Goal: Information Seeking & Learning: Learn about a topic

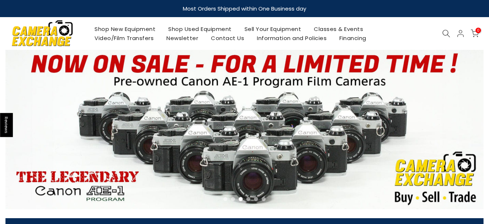
click at [199, 28] on link "Shop Used Equipment" at bounding box center [200, 28] width 76 height 9
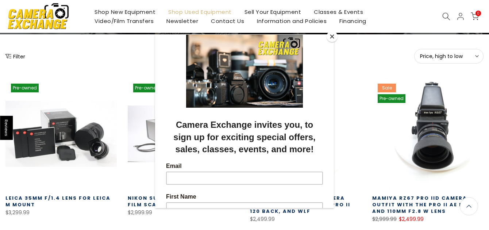
scroll to position [88, 0]
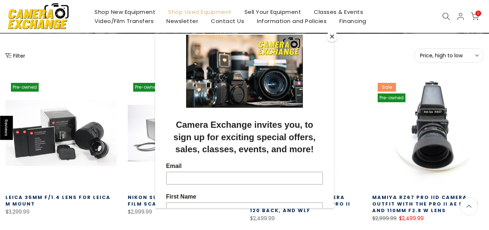
click at [331, 36] on button "Close" at bounding box center [331, 36] width 11 height 11
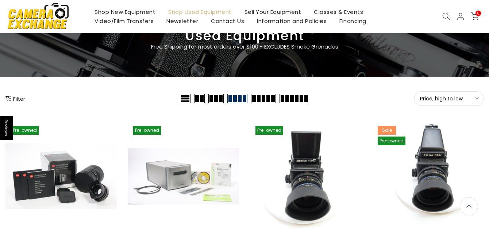
scroll to position [43, 0]
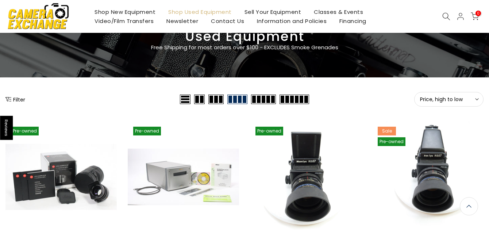
click at [19, 98] on button "Filter" at bounding box center [15, 99] width 20 height 7
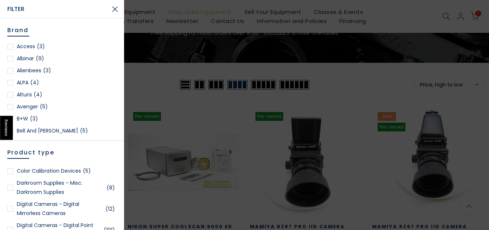
scroll to position [58, 0]
click at [116, 224] on div "Product type 35mm Film Cameras - 35mm SLR Cameras (138) 35mm Film Cameras - 35m…" at bounding box center [62, 202] width 124 height 122
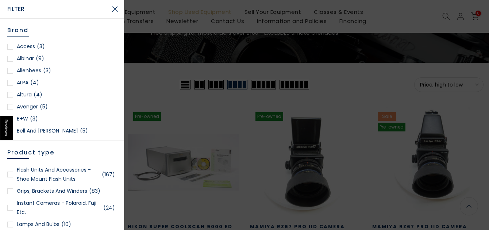
scroll to position [558, 0]
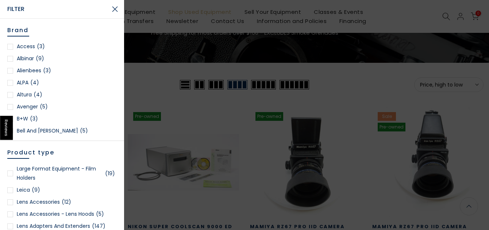
click at [115, 221] on div "Product type 35mm Film Cameras - 35mm SLR Cameras (138) 35mm Film Cameras - 35m…" at bounding box center [62, 202] width 124 height 122
click at [115, 164] on div "Product type 35mm Film Cameras - 35mm SLR Cameras (138) 35mm Film Cameras - 35m…" at bounding box center [62, 202] width 124 height 122
click at [115, 162] on div "Product type 35mm Film Cameras - 35mm SLR Cameras (138) 35mm Film Cameras - 35m…" at bounding box center [62, 202] width 124 height 122
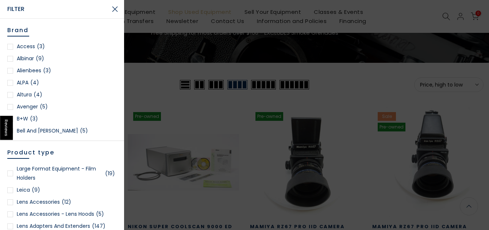
click at [115, 162] on div "Product type 35mm Film Cameras - 35mm SLR Cameras (138) 35mm Film Cameras - 35m…" at bounding box center [62, 202] width 124 height 122
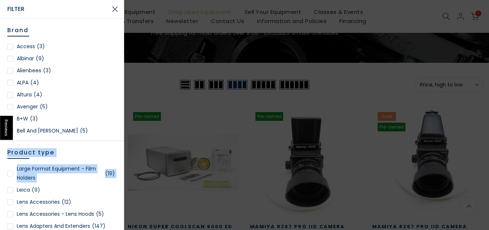
drag, startPoint x: 115, startPoint y: 162, endPoint x: 114, endPoint y: 165, distance: 3.7
click at [114, 165] on div "Product type 35mm Film Cameras - 35mm SLR Cameras (138) 35mm Film Cameras - 35m…" at bounding box center [62, 202] width 124 height 122
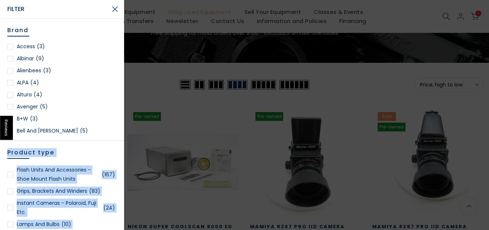
click at [117, 192] on div "Product type 35mm Film Cameras - 35mm SLR Cameras (138) 35mm Film Cameras - 35m…" at bounding box center [62, 202] width 124 height 122
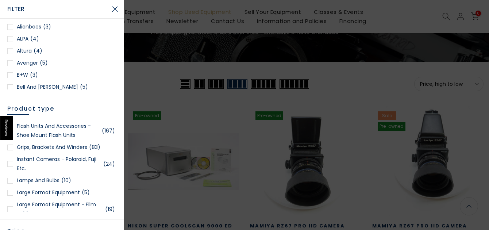
scroll to position [58, 0]
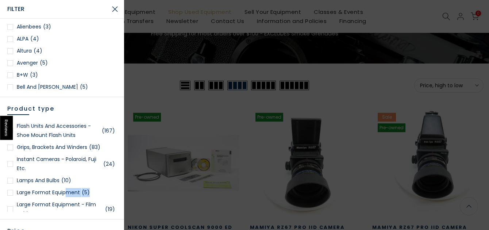
drag, startPoint x: 116, startPoint y: 192, endPoint x: 66, endPoint y: 191, distance: 50.7
click at [66, 191] on div "Product type 35mm Film Cameras - 35mm SLR Cameras (138) 35mm Film Cameras - 35m…" at bounding box center [62, 158] width 124 height 122
click at [66, 191] on link "Large Format Equipment (5)" at bounding box center [61, 192] width 109 height 9
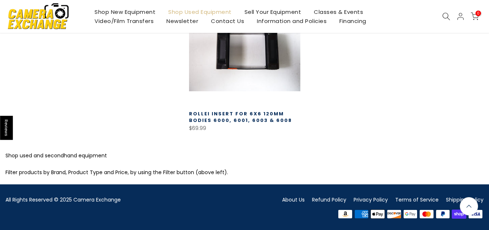
scroll to position [357, 0]
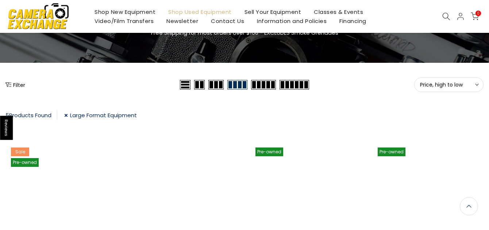
scroll to position [59, 0]
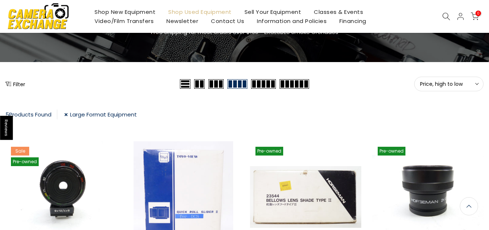
click at [18, 83] on button "Filter" at bounding box center [15, 83] width 20 height 7
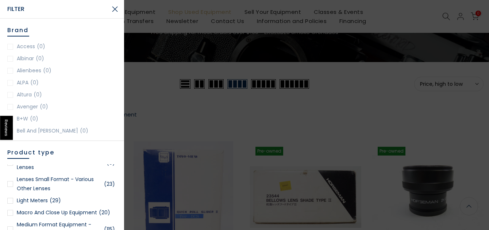
scroll to position [1203, 0]
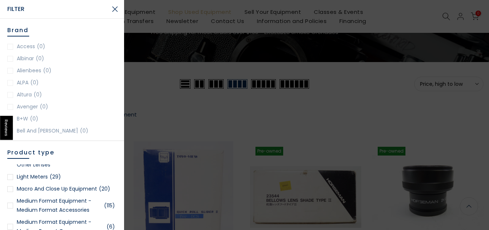
click at [120, 223] on div "Product type 35mm Film Cameras - 35mm SLR Cameras (138) 35mm Film Cameras - 35m…" at bounding box center [62, 202] width 124 height 122
click at [120, 226] on div "Product type 35mm Film Cameras - 35mm SLR Cameras (138) 35mm Film Cameras - 35m…" at bounding box center [62, 202] width 124 height 122
click at [115, 227] on div "Product type 35mm Film Cameras - 35mm SLR Cameras (138) 35mm Film Cameras - 35m…" at bounding box center [62, 202] width 124 height 122
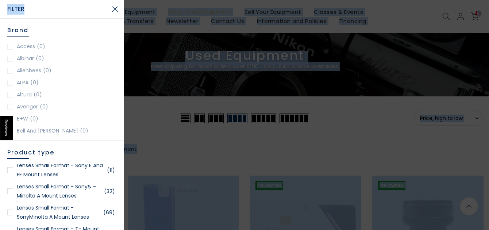
scroll to position [0, 0]
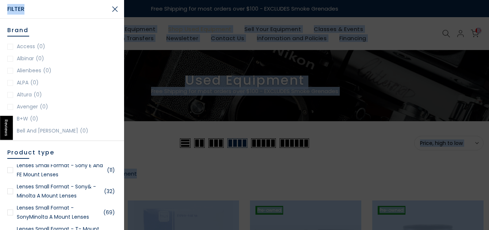
drag, startPoint x: 82, startPoint y: 12, endPoint x: 100, endPoint y: -17, distance: 34.0
click at [100, 0] on html "Reviews Skip to content Free Shipping for most orders over $100 - EXCLUDES Smok…" at bounding box center [244, 115] width 489 height 230
click at [84, 10] on span "Filter" at bounding box center [56, 9] width 98 height 11
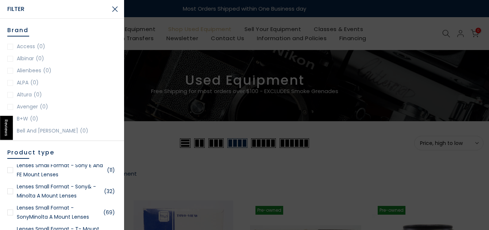
click at [115, 9] on button "Close Search" at bounding box center [115, 9] width 18 height 18
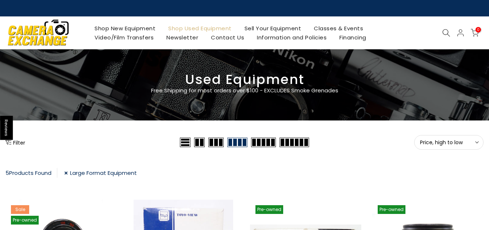
click at [257, 141] on span at bounding box center [263, 142] width 25 height 9
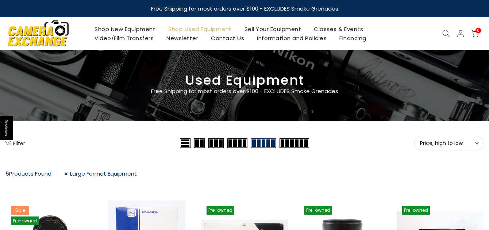
click at [41, 173] on div "5 Products Found" at bounding box center [31, 174] width 52 height 10
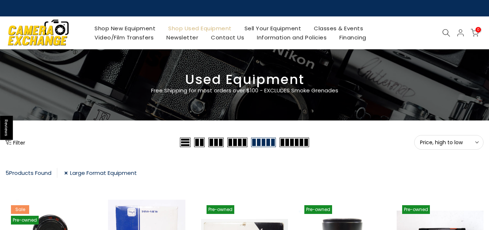
click at [66, 174] on link "Large Format Equipment" at bounding box center [100, 173] width 73 height 10
